Goal: Task Accomplishment & Management: Use online tool/utility

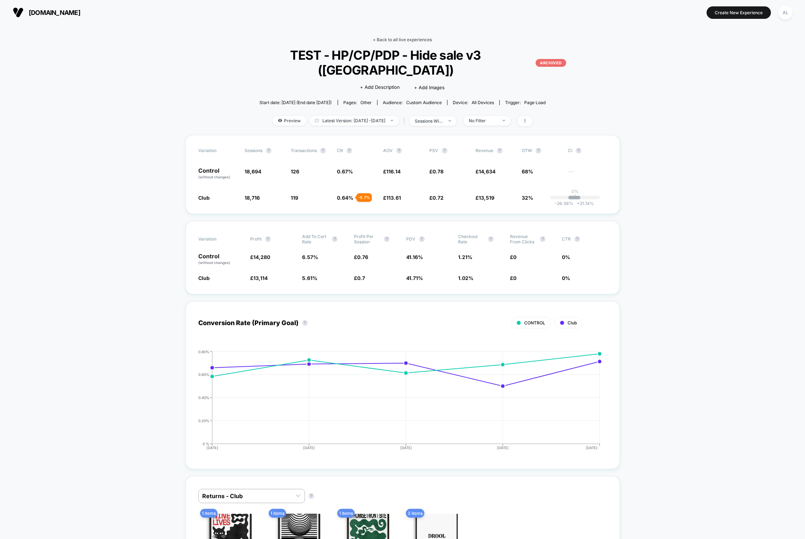
click at [389, 38] on link "< Back to all live experiences" at bounding box center [402, 39] width 59 height 5
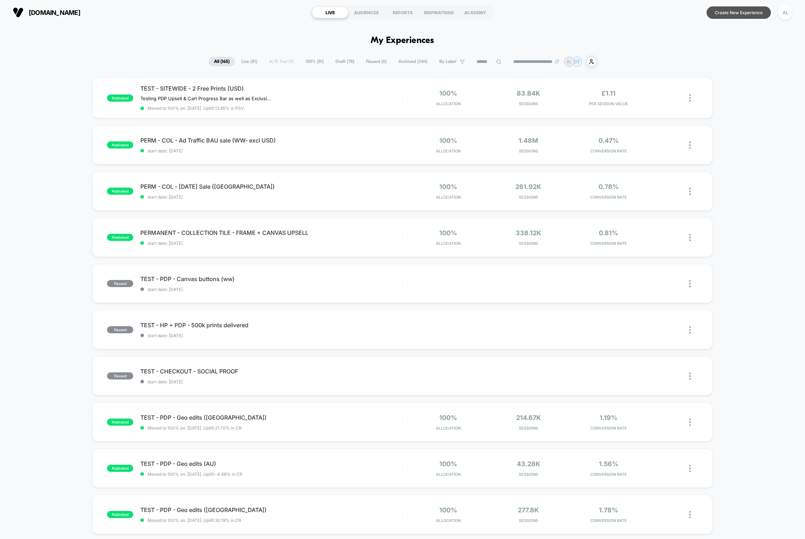
click at [733, 12] on button "Create New Experience" at bounding box center [738, 12] width 64 height 12
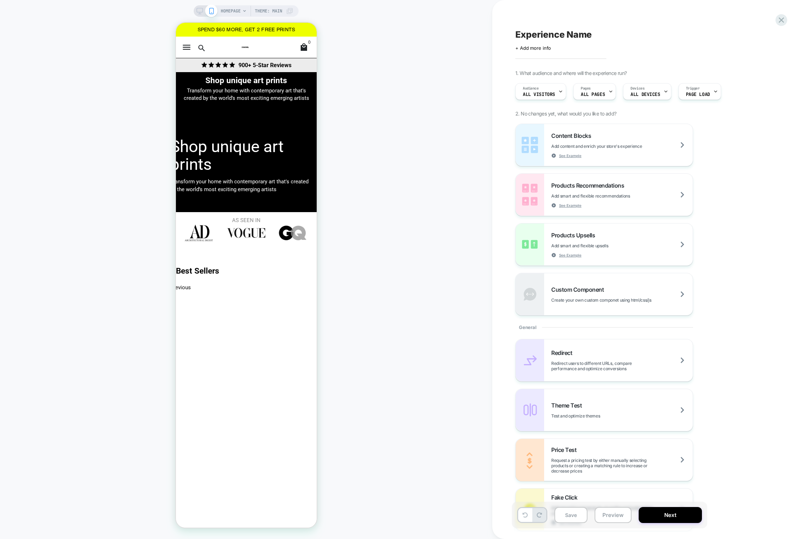
click at [228, 8] on span "HOMEPAGE" at bounding box center [231, 10] width 20 height 11
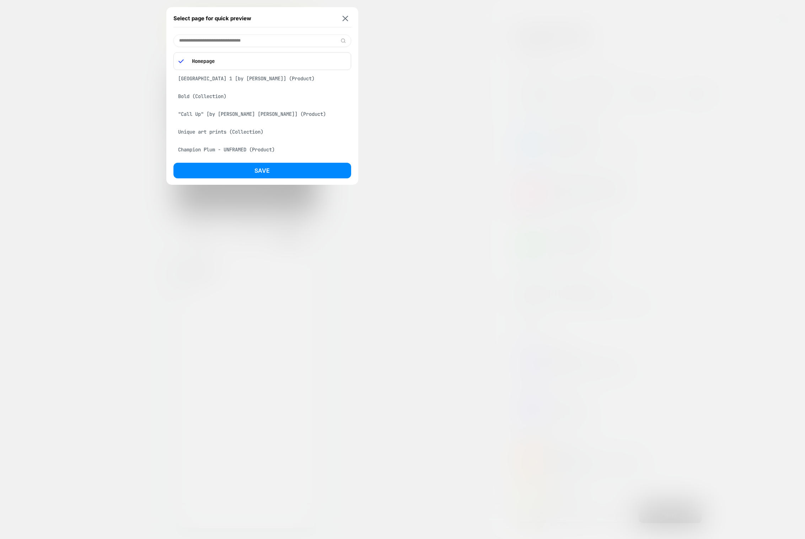
click at [203, 40] on input at bounding box center [262, 40] width 178 height 12
type input "*********"
click at [200, 59] on div "Unique art prints (Collection)" at bounding box center [262, 59] width 178 height 14
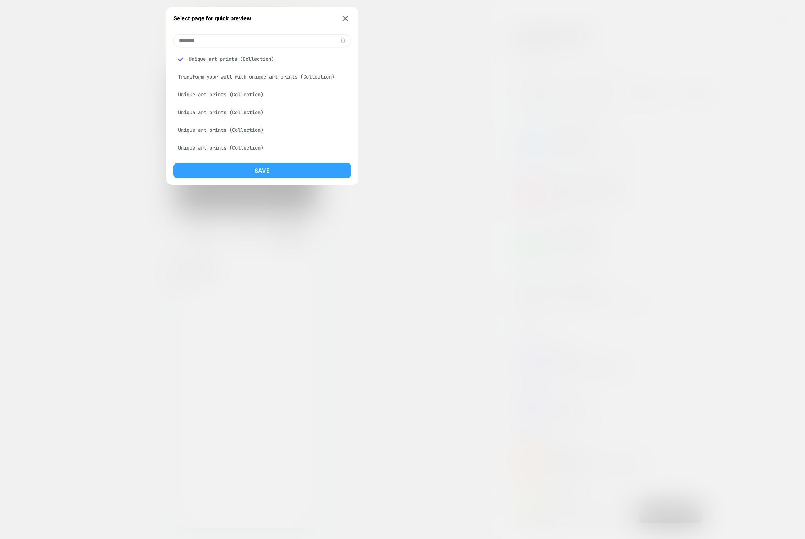
click at [216, 169] on button "Save" at bounding box center [262, 171] width 178 height 16
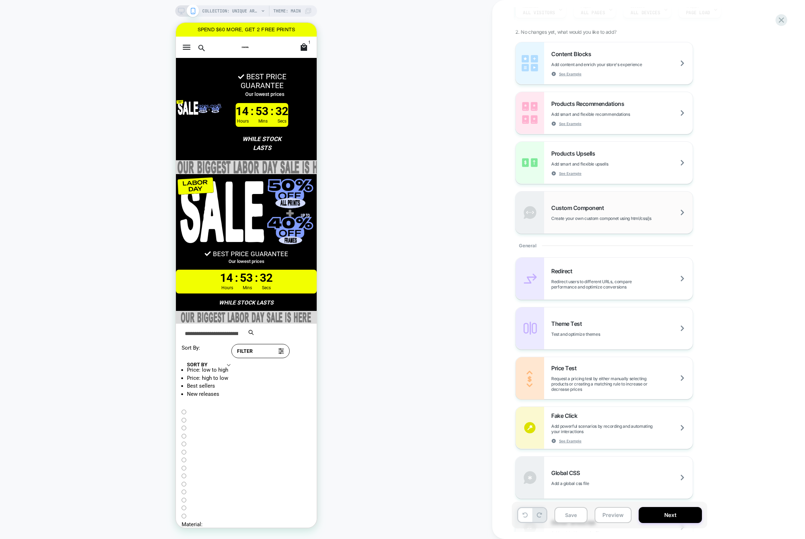
scroll to position [97, 0]
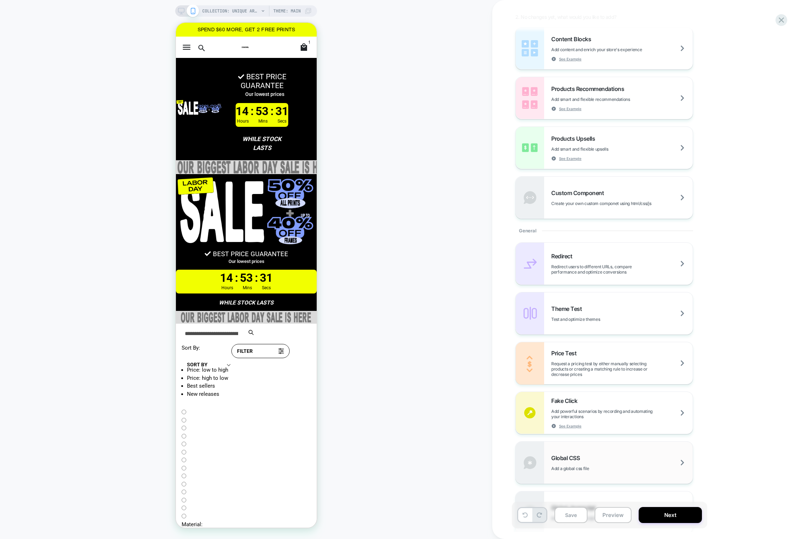
click at [595, 460] on div "Global CSS Add a global css file" at bounding box center [621, 462] width 141 height 17
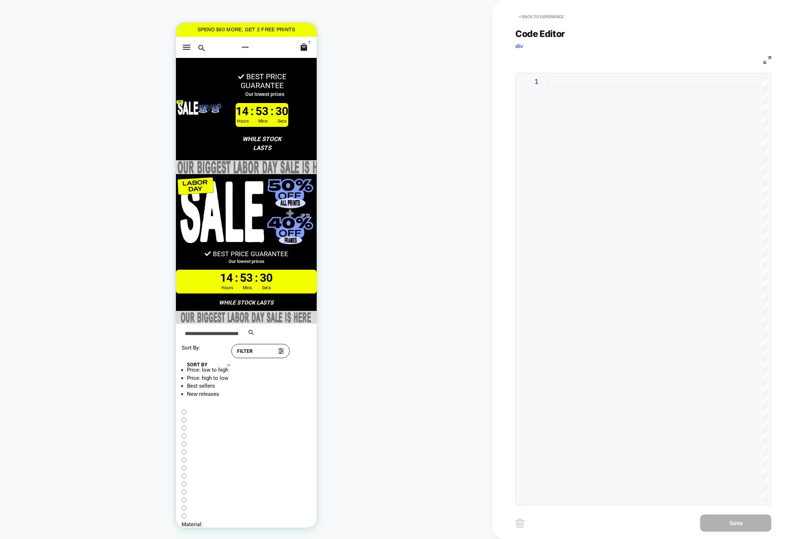
click at [0, 0] on div at bounding box center [0, 0] width 0 height 0
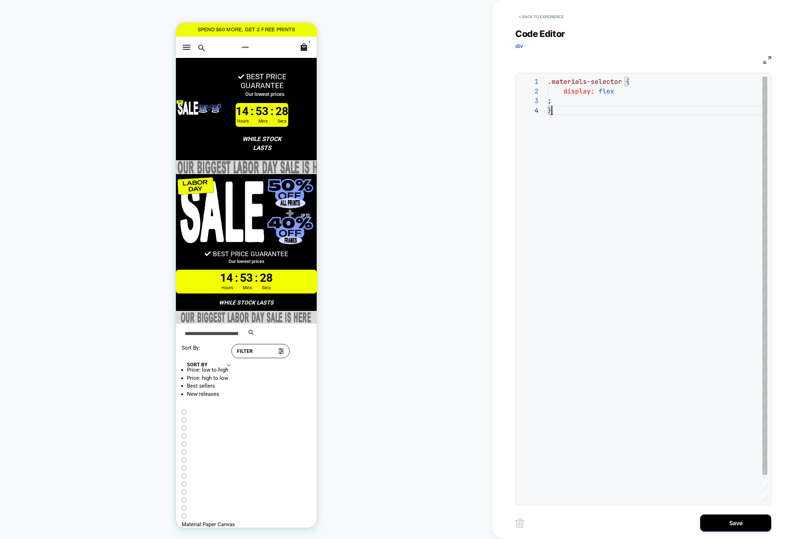
scroll to position [29, 4]
click at [0, 0] on div ".materials-selector { display: flex ; }" at bounding box center [0, 0] width 0 height 0
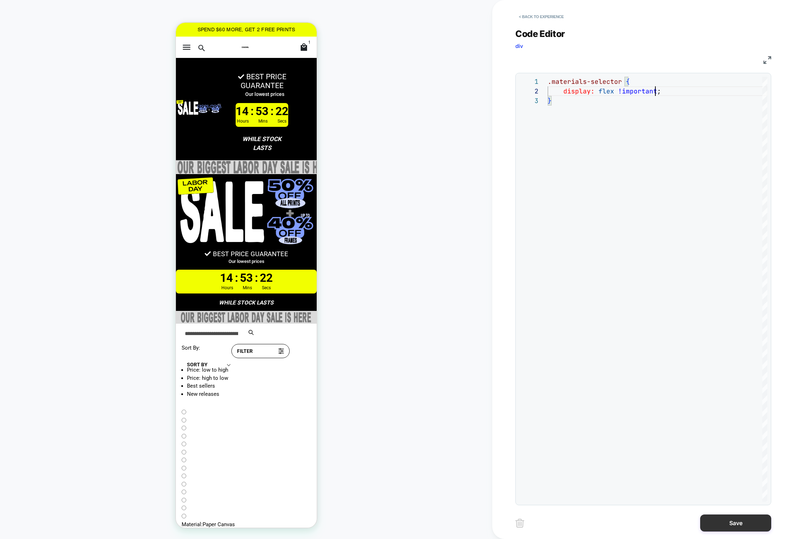
type textarea "**********"
click at [731, 518] on button "Save" at bounding box center [735, 523] width 71 height 17
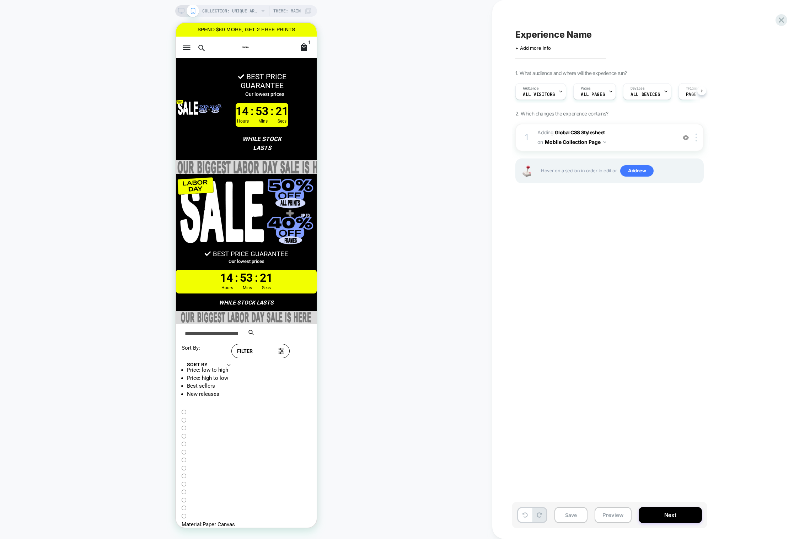
scroll to position [0, 0]
click at [555, 34] on span "Experience Name" at bounding box center [553, 34] width 76 height 11
click at [0, 0] on textarea "******" at bounding box center [0, 0] width 0 height 0
type textarea "**********"
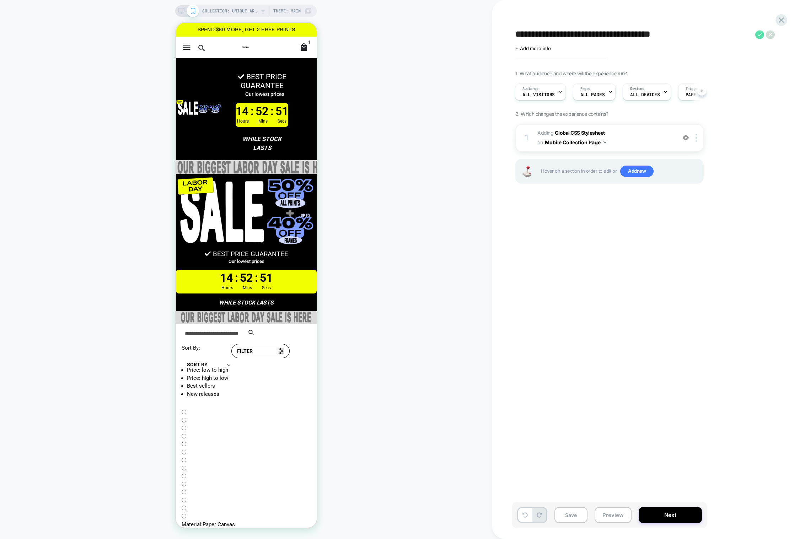
click at [760, 36] on icon at bounding box center [759, 34] width 9 height 9
click at [695, 138] on img at bounding box center [695, 138] width 1 height 8
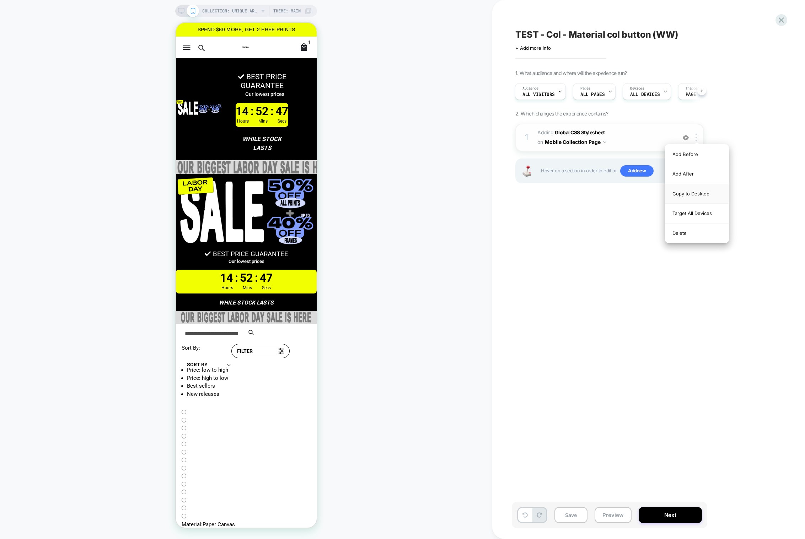
click at [0, 0] on div "Copy to Desktop" at bounding box center [0, 0] width 0 height 0
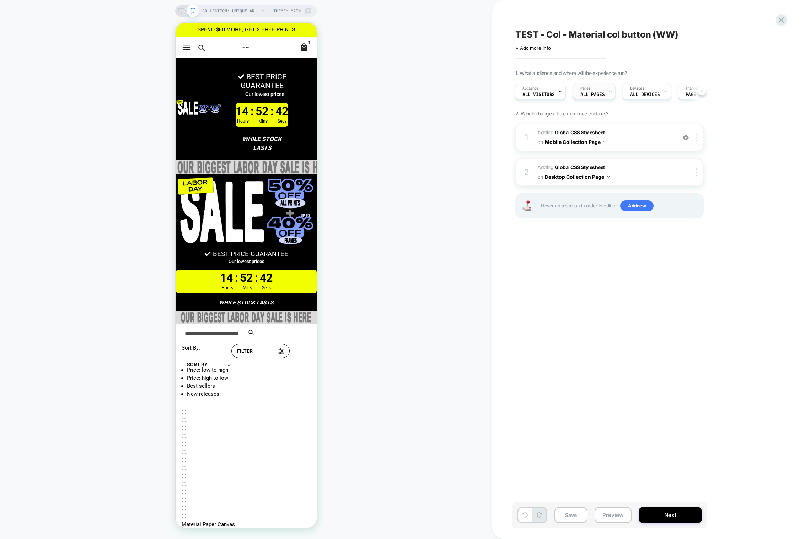
click at [586, 93] on span "ALL PAGES" at bounding box center [592, 94] width 24 height 5
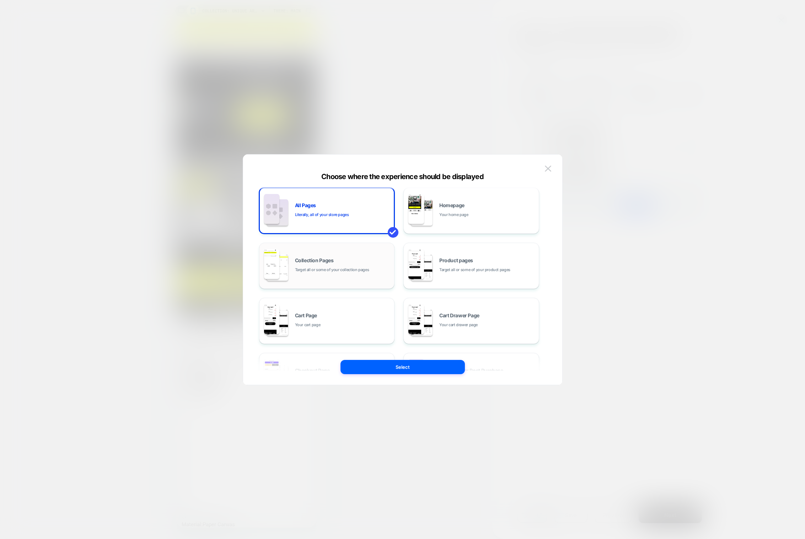
scroll to position [0, 0]
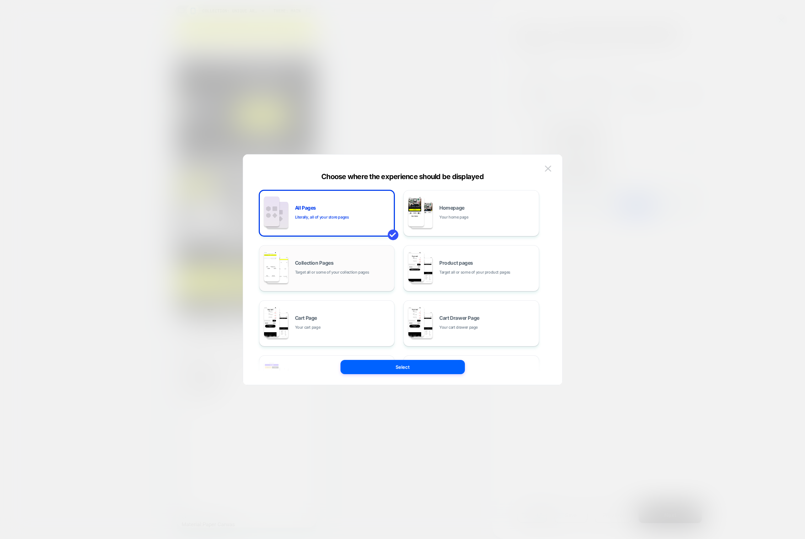
click at [0, 0] on div "Collection Pages Target all or some of your collection pages" at bounding box center [0, 0] width 0 height 0
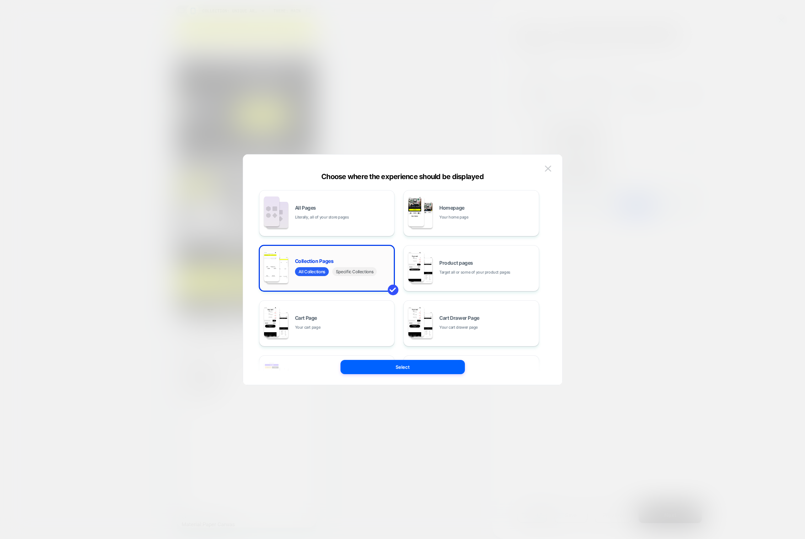
click at [0, 0] on span "Specific Collections" at bounding box center [0, 0] width 0 height 0
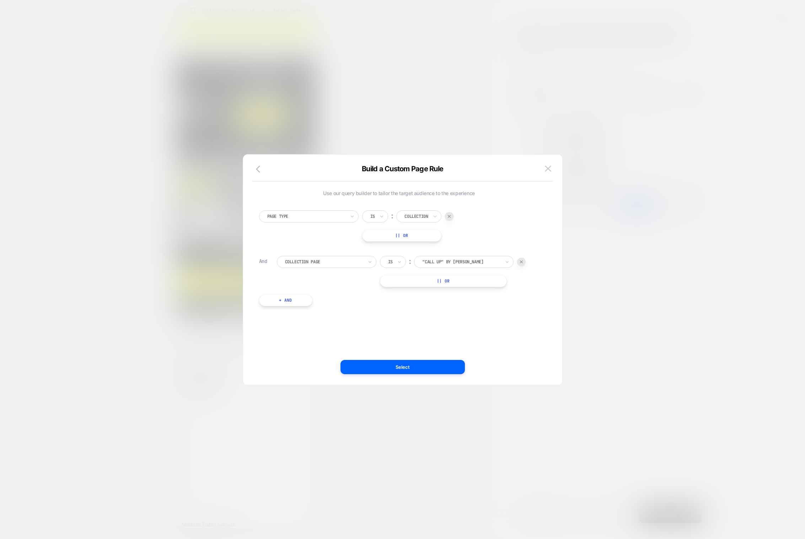
click at [389, 263] on input "text" at bounding box center [389, 262] width 3 height 6
click at [389, 259] on input "text" at bounding box center [389, 262] width 3 height 6
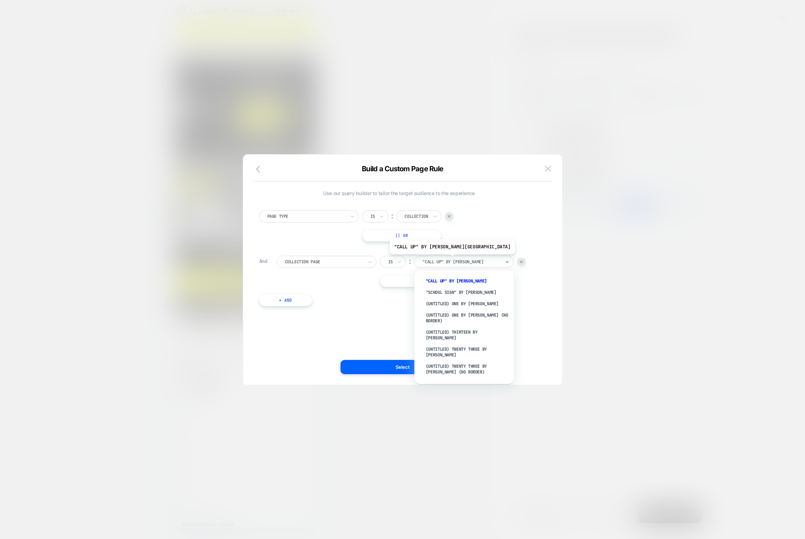
click at [0, 0] on div at bounding box center [0, 0] width 0 height 0
click at [322, 276] on div "Collection Page Is ︰ option "Call Up" by [PERSON_NAME] focused, 1 of 1993. 1993…" at bounding box center [408, 271] width 262 height 31
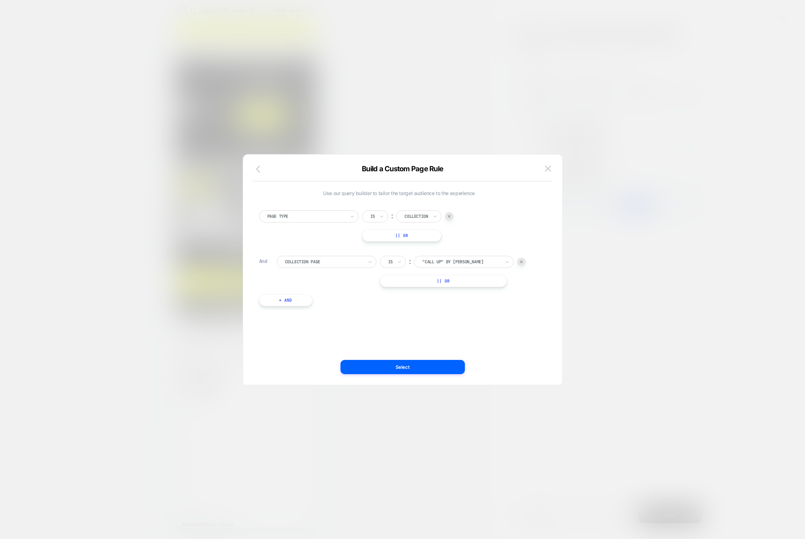
click at [0, 0] on icon "button" at bounding box center [0, 0] width 0 height 0
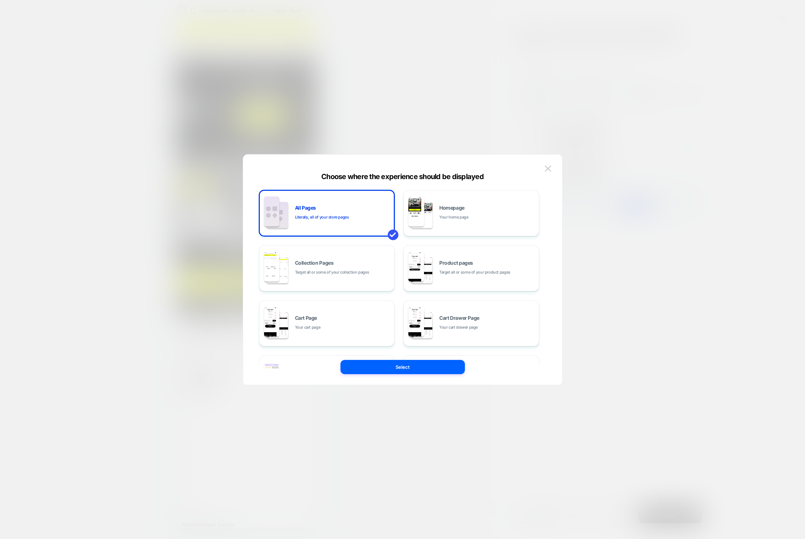
scroll to position [107, 0]
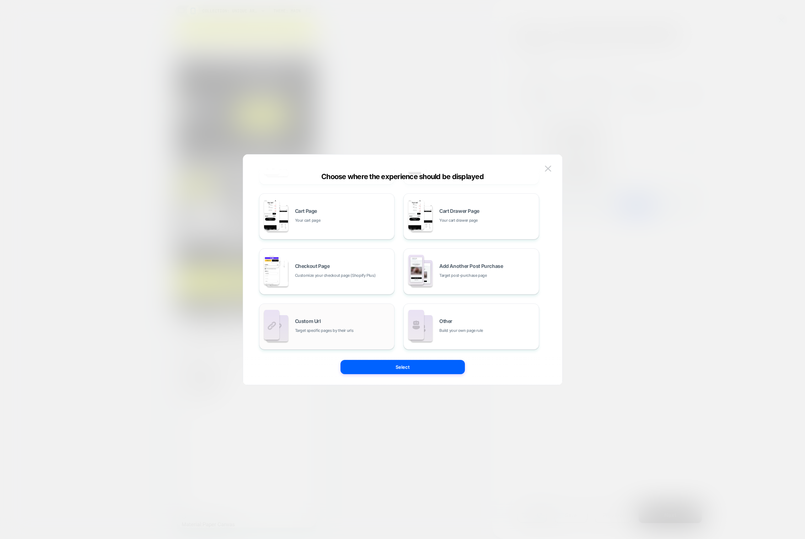
click at [0, 0] on div "Custom Url Target specific pages by their urls" at bounding box center [0, 0] width 0 height 0
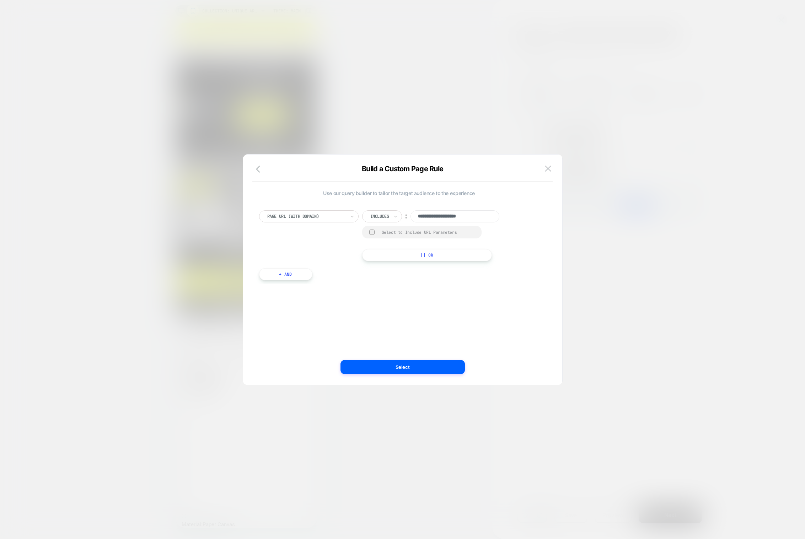
paste input "**********"
type input "**********"
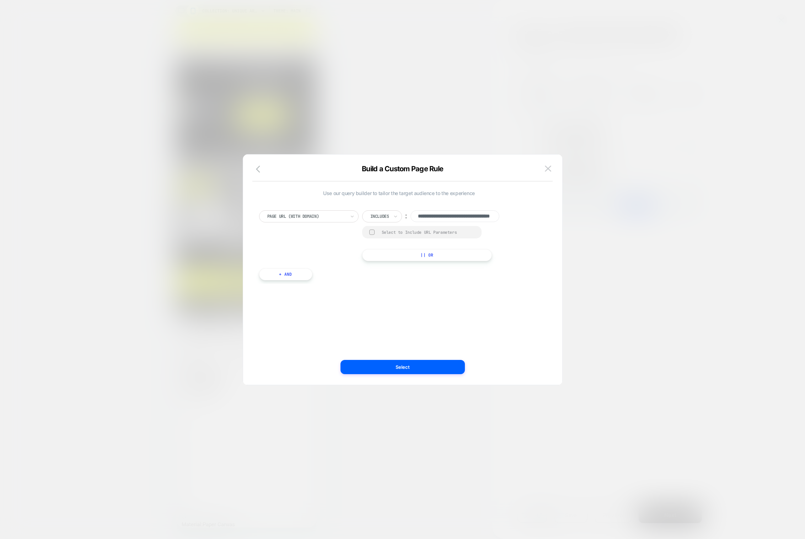
click at [0, 0] on button "|| Or" at bounding box center [0, 0] width 0 height 0
paste input "**********"
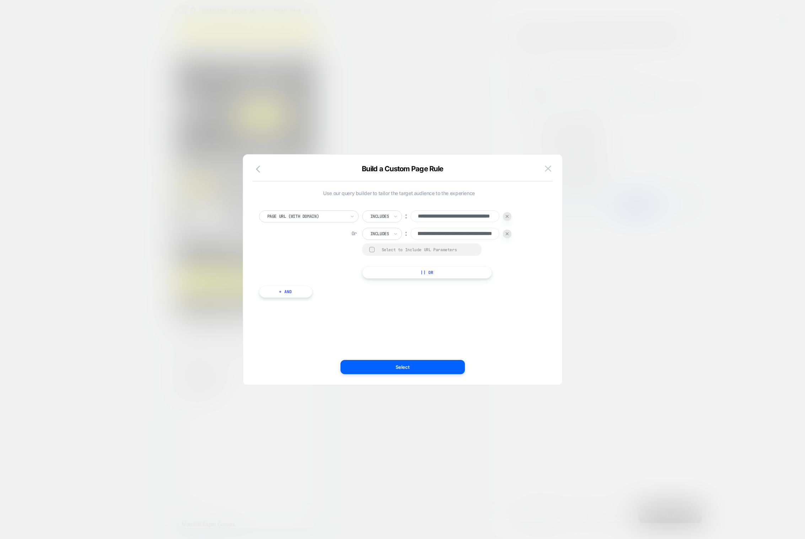
type input "**********"
click at [388, 233] on div at bounding box center [379, 234] width 19 height 6
click at [421, 366] on button "Select" at bounding box center [402, 367] width 124 height 14
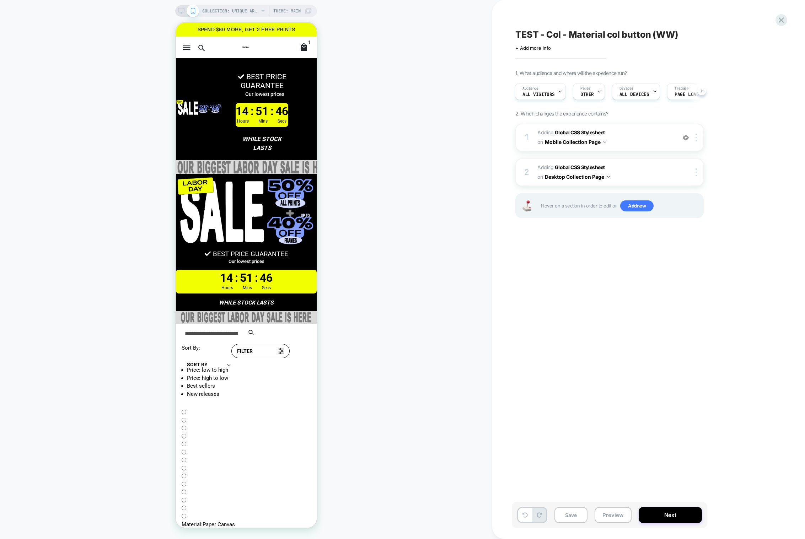
click at [181, 9] on icon at bounding box center [181, 11] width 6 height 6
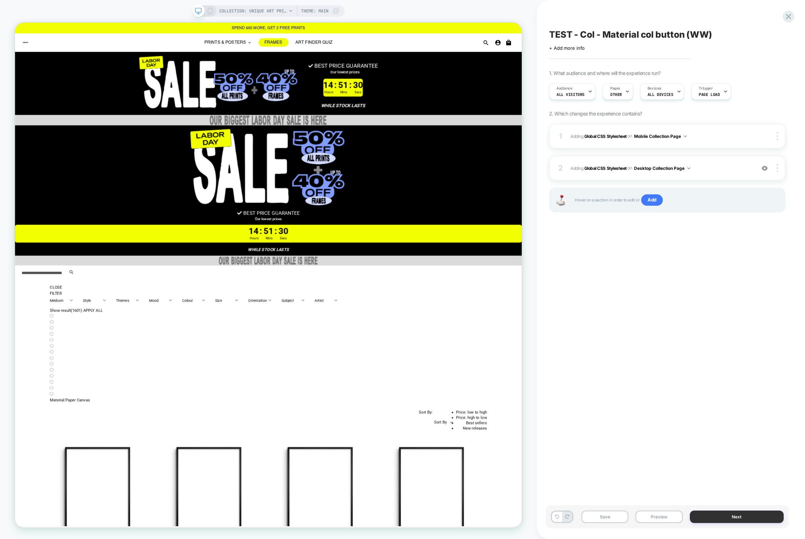
click at [727, 515] on button "Next" at bounding box center [737, 517] width 94 height 12
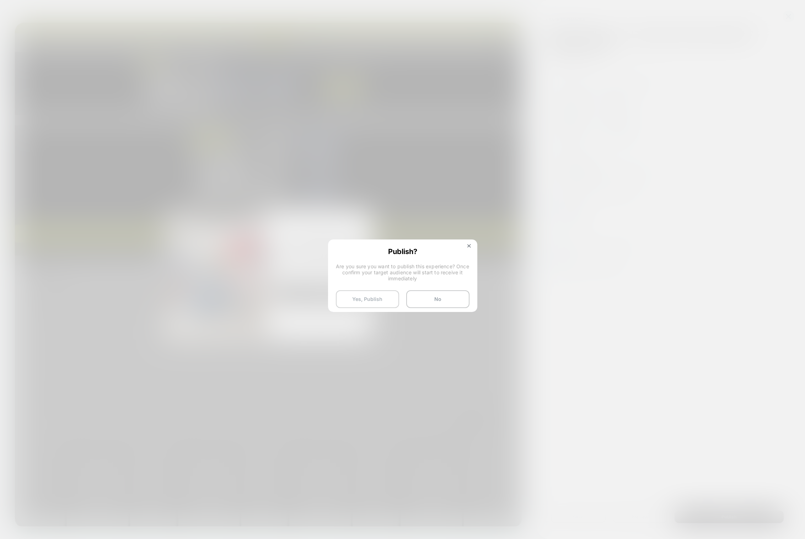
click at [388, 297] on button "Yes, Publish" at bounding box center [367, 299] width 63 height 18
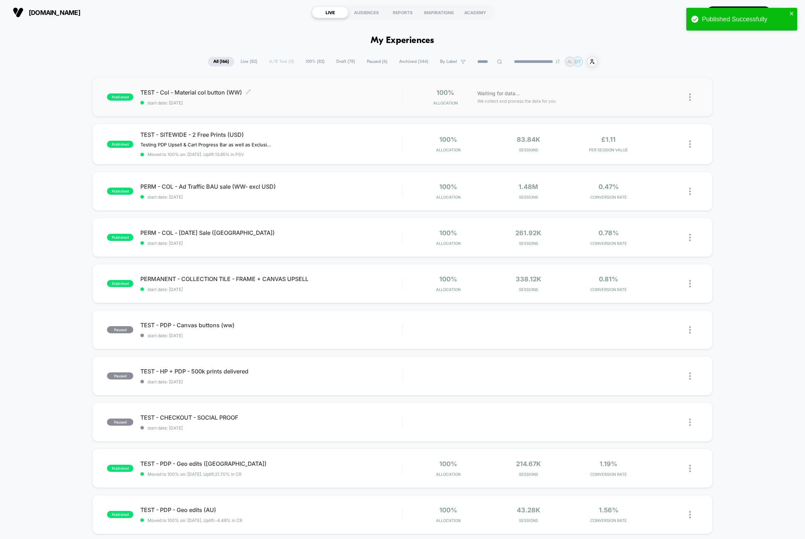
click at [327, 100] on span "start date: [DATE]" at bounding box center [271, 102] width 262 height 5
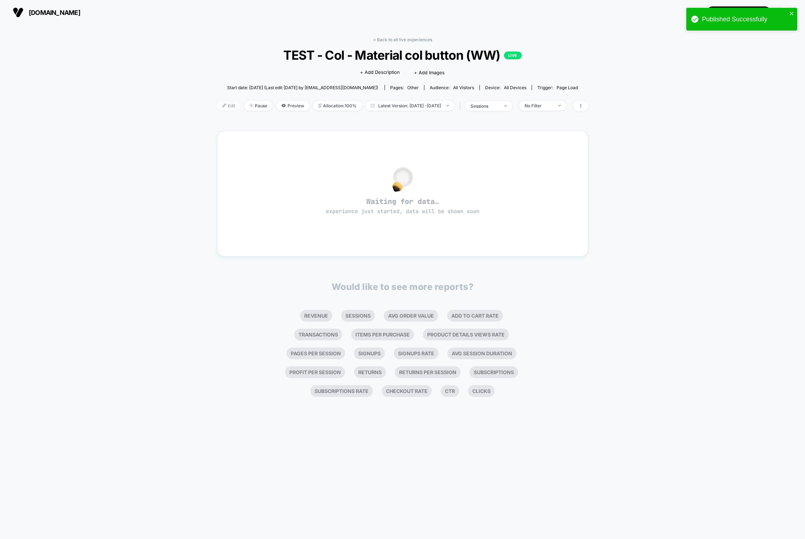
click at [217, 106] on span "Edit" at bounding box center [228, 106] width 23 height 10
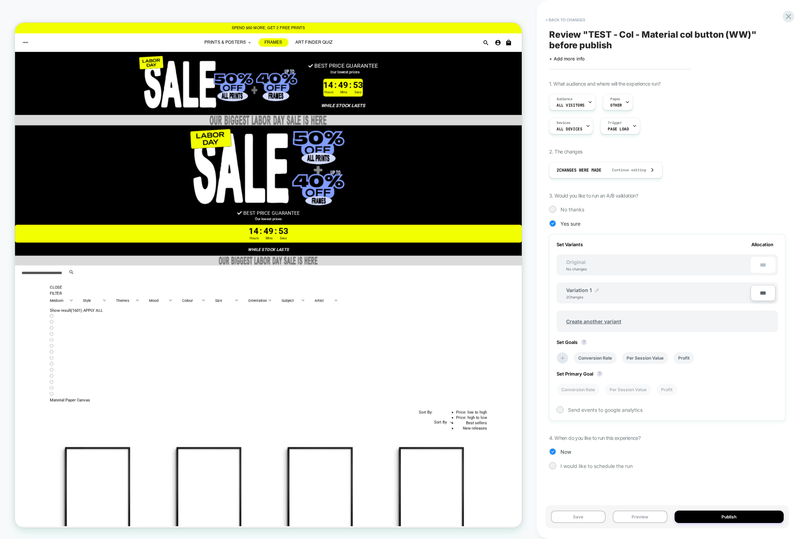
click at [0, 0] on img at bounding box center [0, 0] width 0 height 0
click at [596, 291] on input "**********" at bounding box center [592, 294] width 52 height 14
type input "**********"
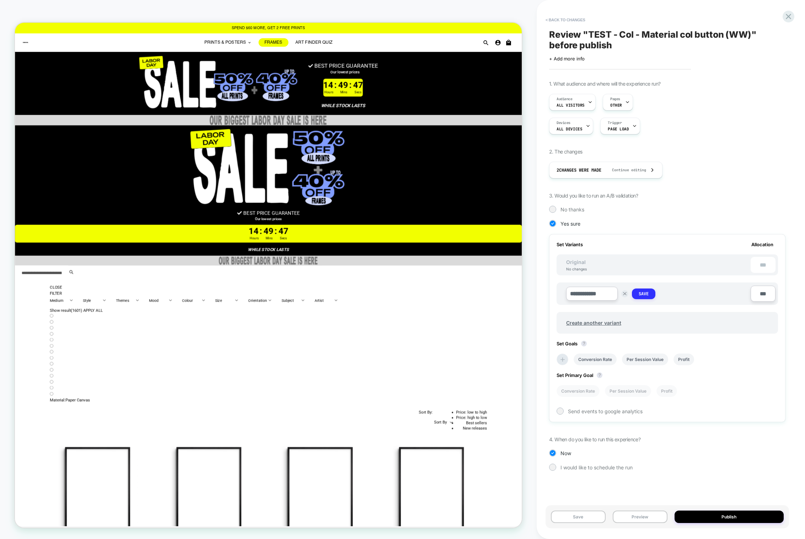
click at [0, 0] on strong "Save" at bounding box center [0, 0] width 0 height 0
click at [564, 357] on icon at bounding box center [562, 358] width 7 height 7
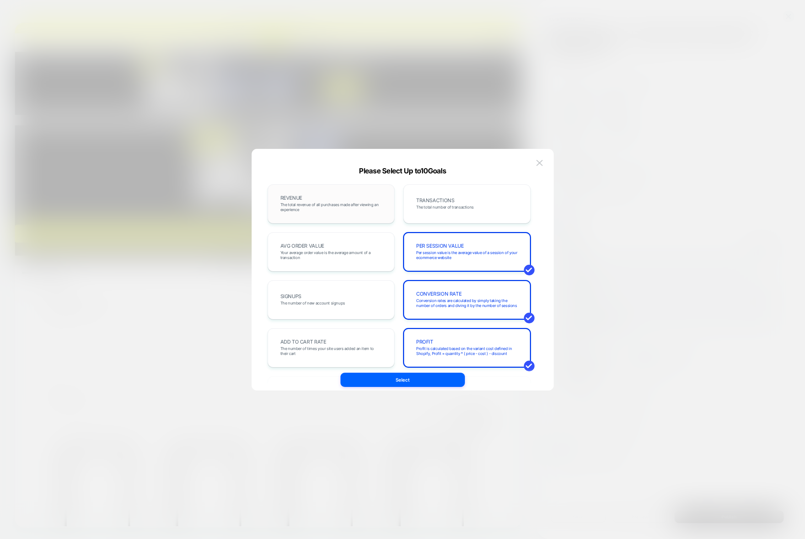
click at [0, 0] on span "The total revenue of all purchases made after viewing an experience" at bounding box center [0, 0] width 0 height 0
click at [343, 242] on div "AVG ORDER VALUE Your average order value is the average amount of a transaction" at bounding box center [331, 252] width 112 height 24
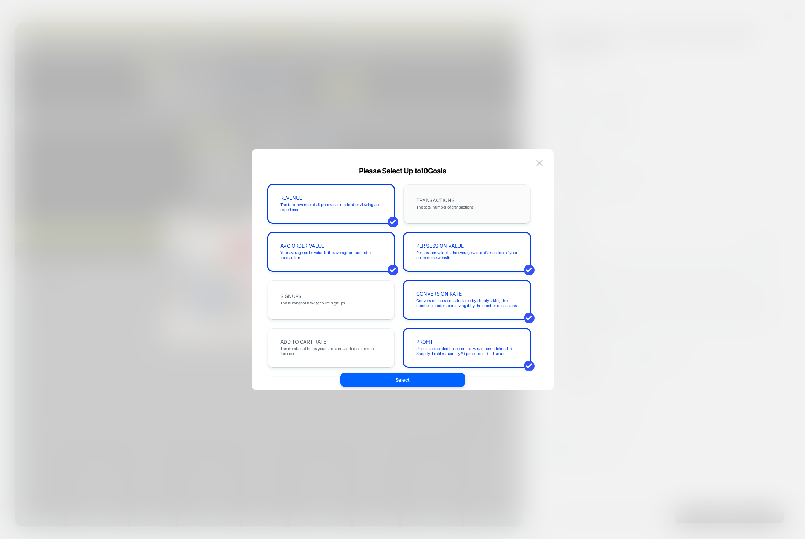
click at [443, 207] on span "The total number of transactions" at bounding box center [445, 207] width 58 height 5
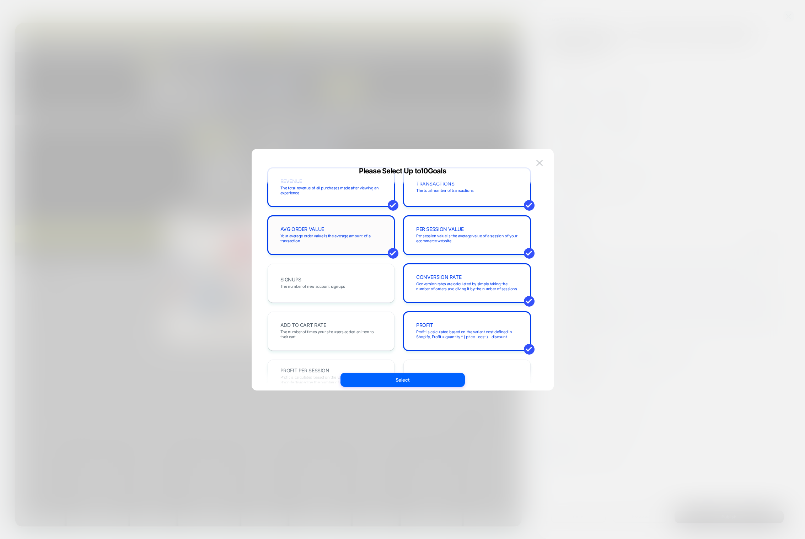
scroll to position [76, 0]
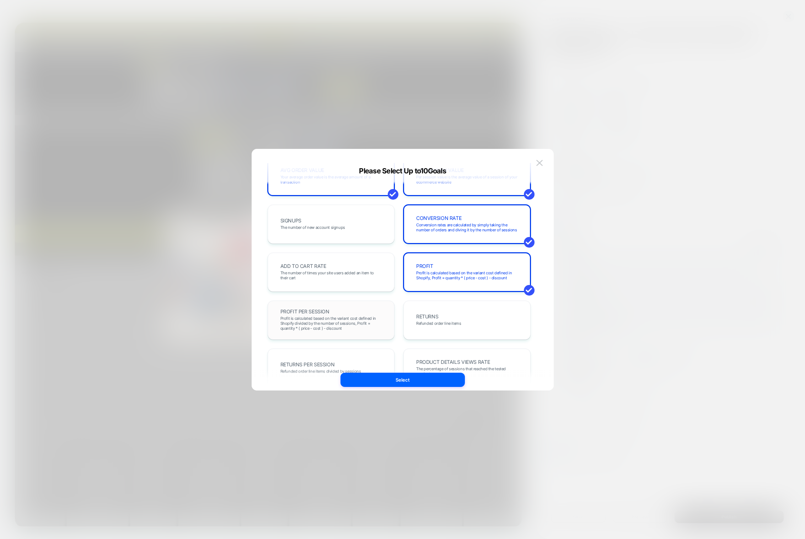
click at [333, 312] on div "PROFIT PER SESSION Profit is calculated based on the variant cost defined in Sh…" at bounding box center [331, 320] width 112 height 24
click at [0, 0] on div "RETURNS Refunded order line items" at bounding box center [0, 0] width 0 height 0
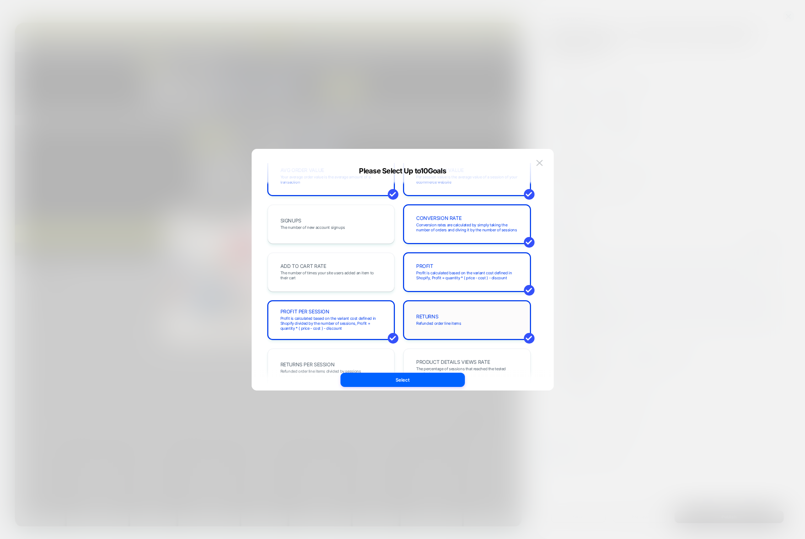
click at [0, 0] on div "RETURNS Refunded order line items" at bounding box center [0, 0] width 0 height 0
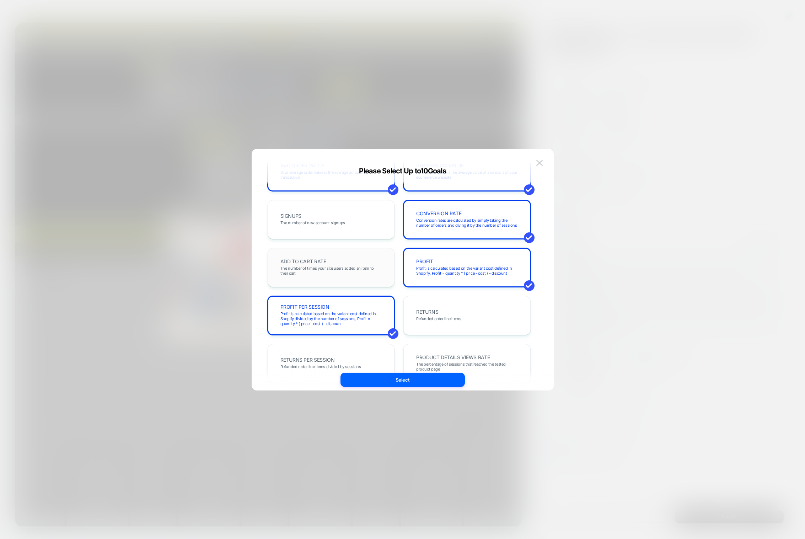
click at [341, 264] on div "ADD TO CART RATE The number of times your site users added an item to their cart" at bounding box center [331, 267] width 112 height 24
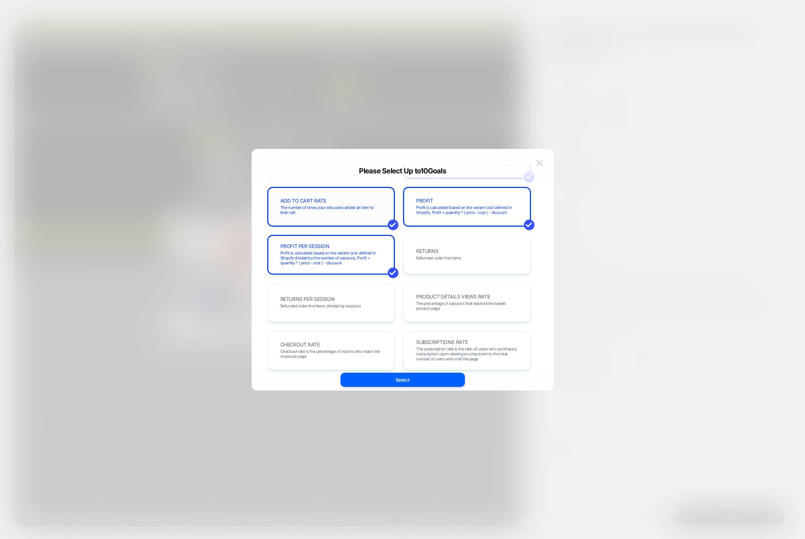
scroll to position [149, 0]
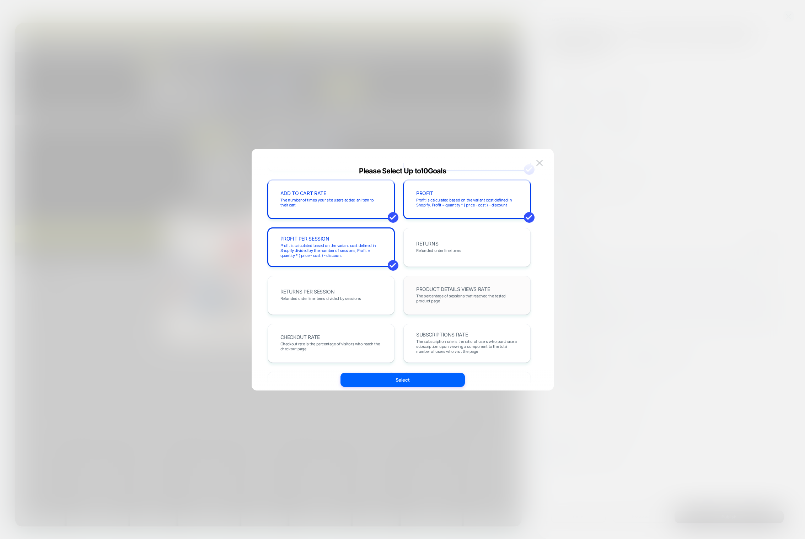
click at [438, 295] on span "The percentage of sessions that reached the tested product page" at bounding box center [467, 299] width 102 height 10
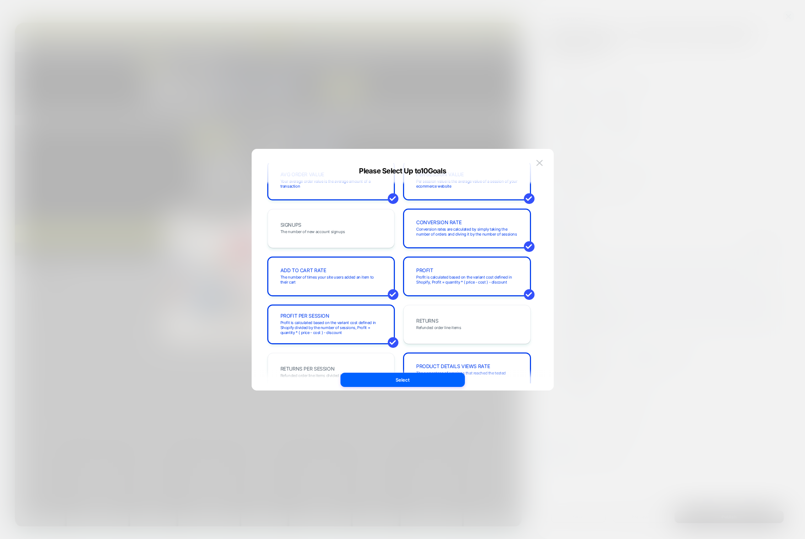
scroll to position [0, 0]
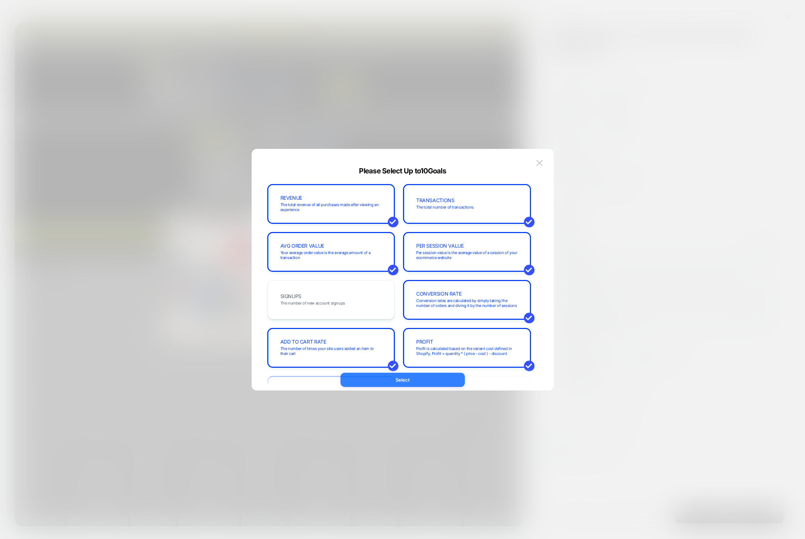
click at [395, 380] on button "Select" at bounding box center [402, 380] width 124 height 14
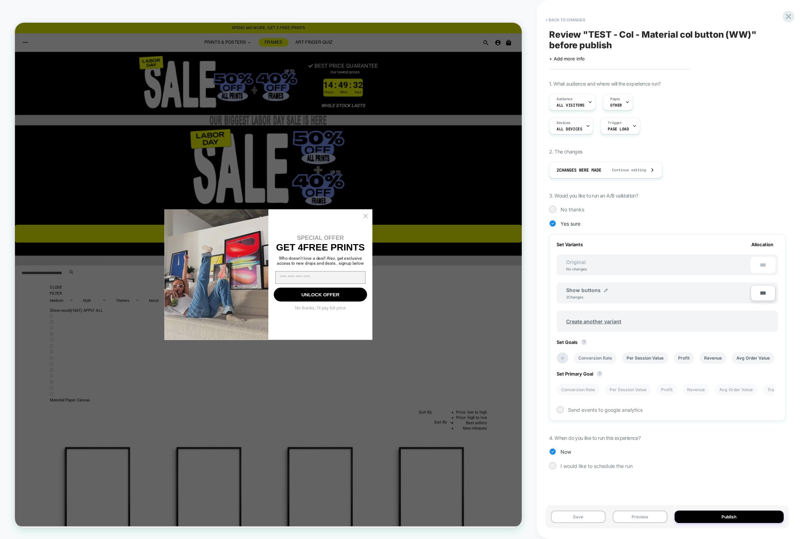
click at [604, 358] on li "Conversion Rate" at bounding box center [595, 358] width 43 height 12
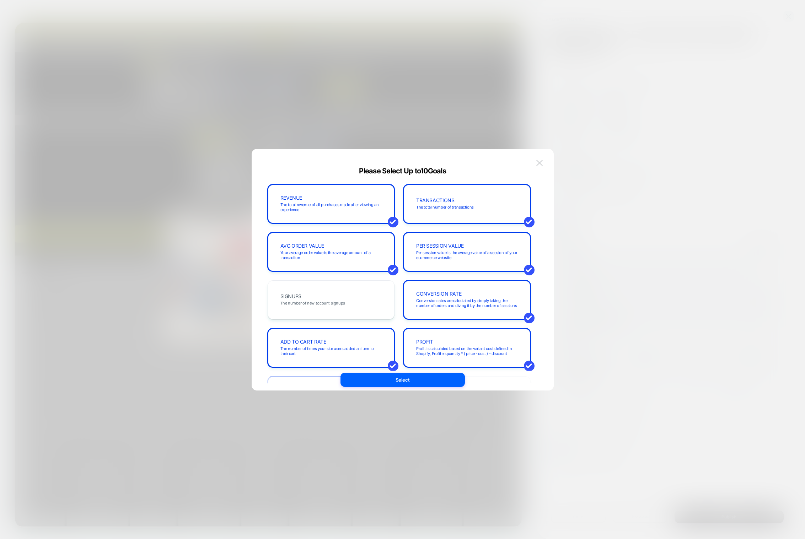
click at [539, 160] on img at bounding box center [539, 163] width 6 height 6
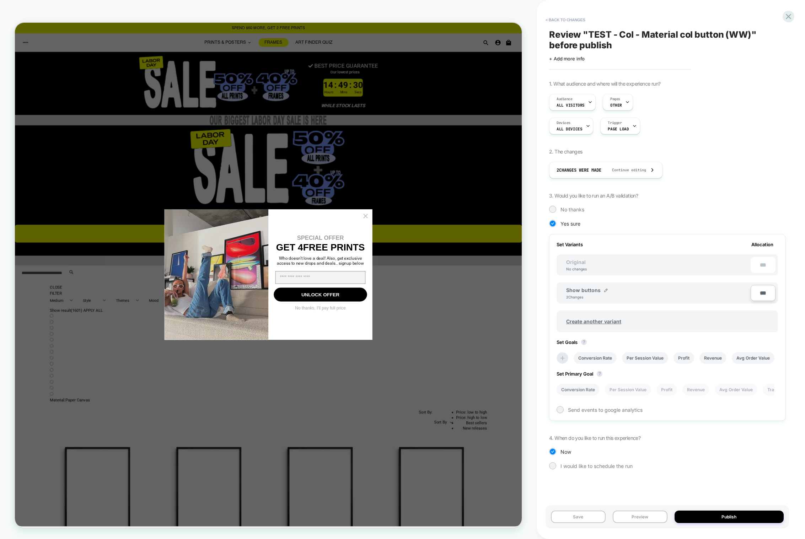
click at [0, 0] on li "Conversion Rate" at bounding box center [0, 0] width 0 height 0
click at [0, 0] on span "Send events to google analytics" at bounding box center [0, 0] width 0 height 0
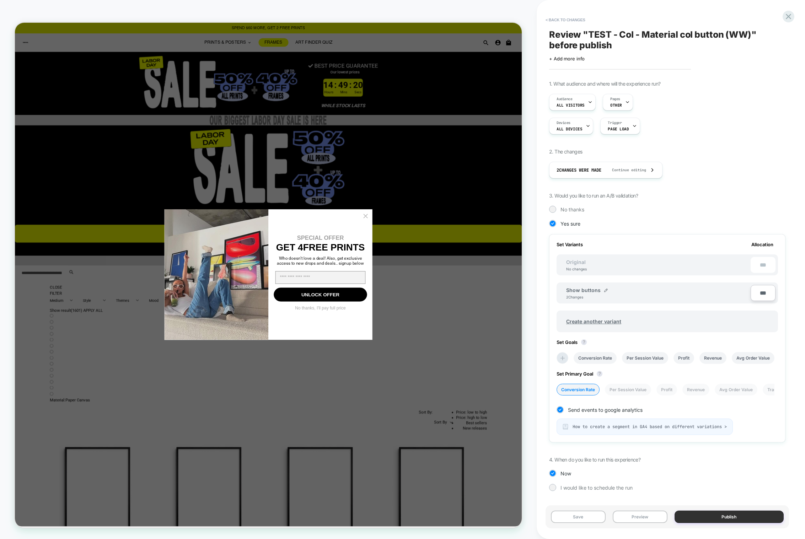
click at [0, 0] on button "Publish" at bounding box center [0, 0] width 0 height 0
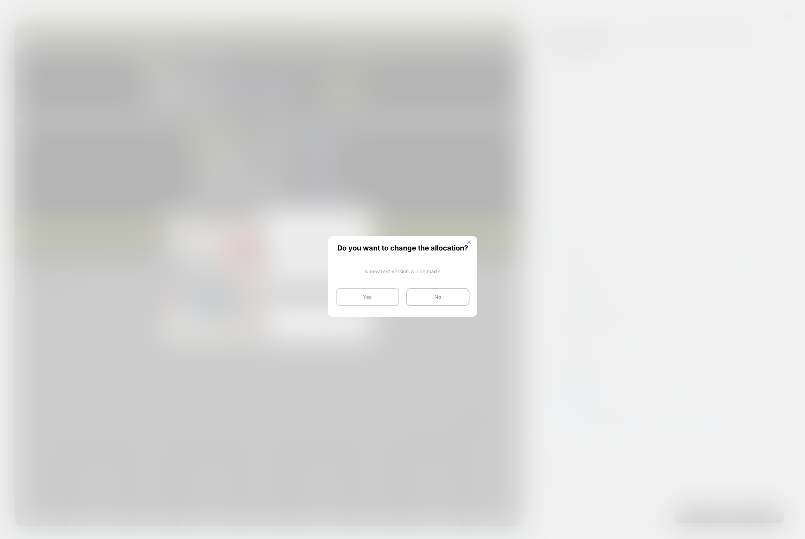
click at [0, 0] on button "Yes" at bounding box center [0, 0] width 0 height 0
